Goal: Find specific page/section: Find specific page/section

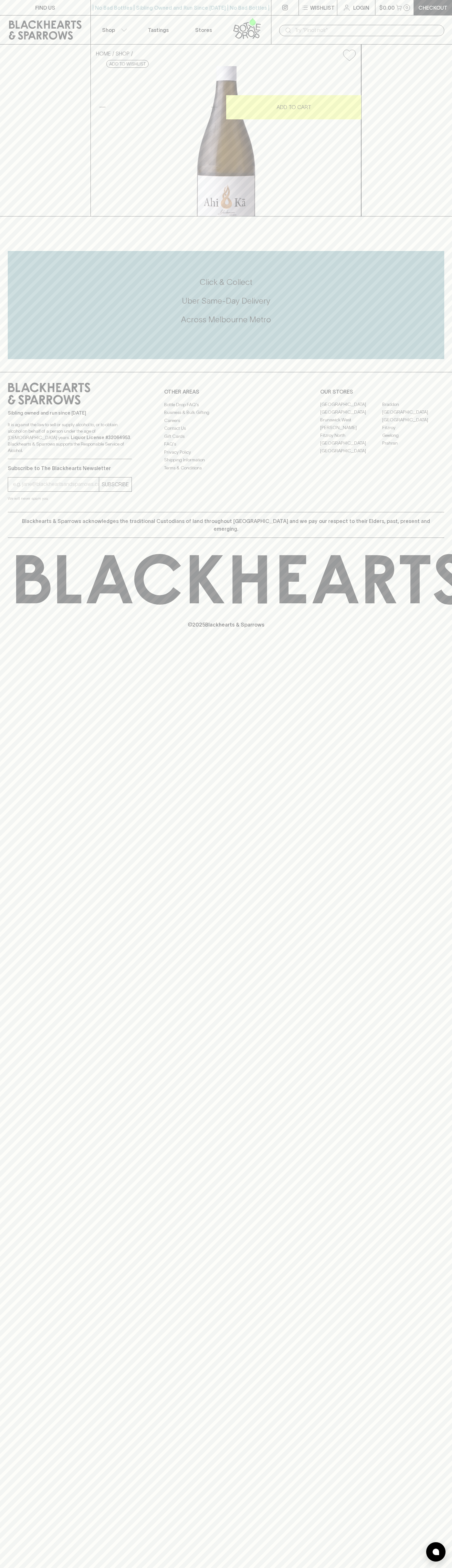
click at [56, 9] on link "FIND US" at bounding box center [45, 7] width 90 height 15
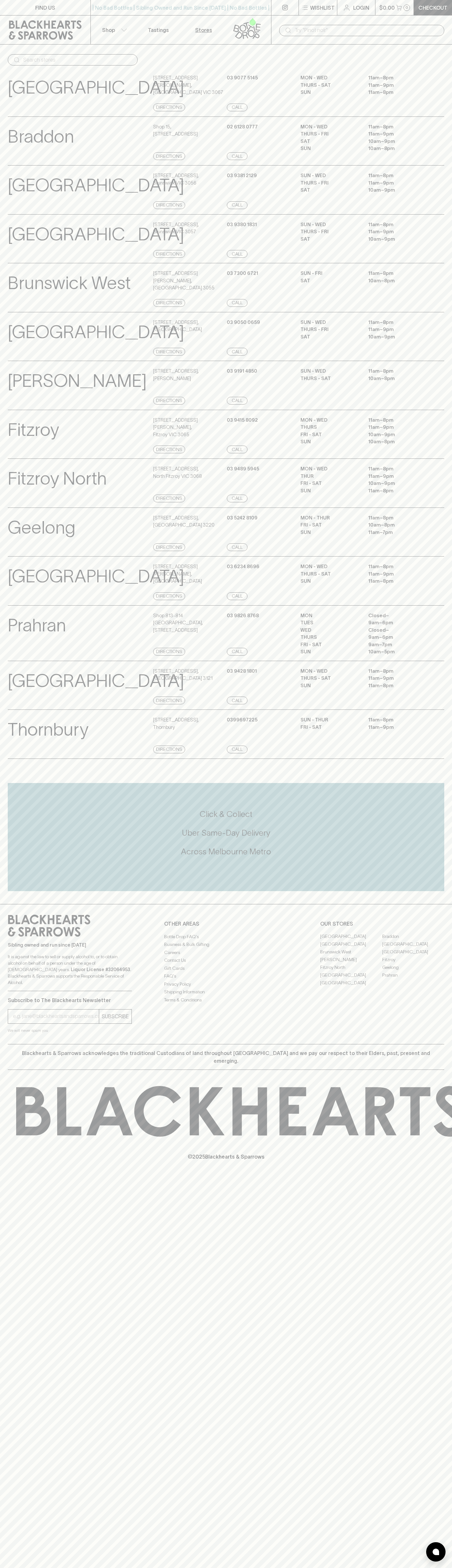
click at [448, 759] on div "Thornbury View Store Details 899 High St , Thornbury Directions 0399697225 Call…" at bounding box center [226, 734] width 452 height 49
click at [337, 1567] on html "FIND US | No Bad Bottles | Sibling Owned and Run Since 2006 | No Bad Bottles | …" at bounding box center [226, 784] width 452 height 1568
click at [71, 972] on strong "Liquor License #32064953" at bounding box center [101, 970] width 60 height 5
